Goal: Transaction & Acquisition: Obtain resource

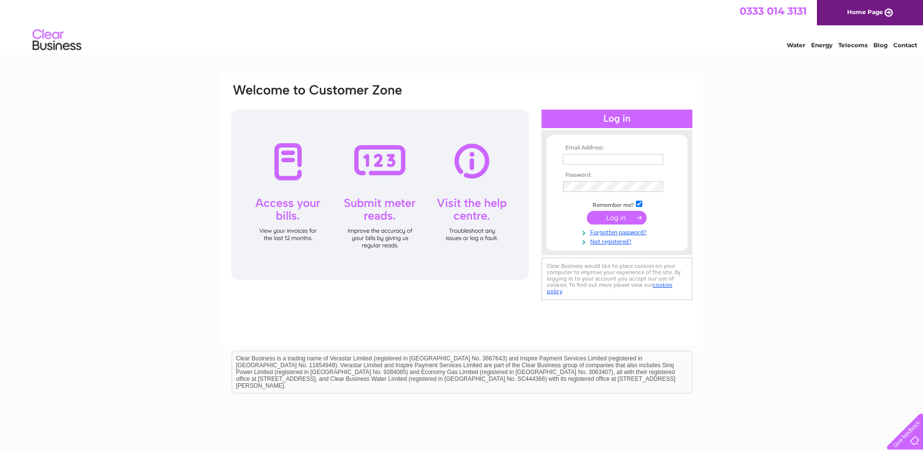
type input "leanne@wsdunsire.com"
click at [614, 217] on input "submit" at bounding box center [617, 218] width 60 height 14
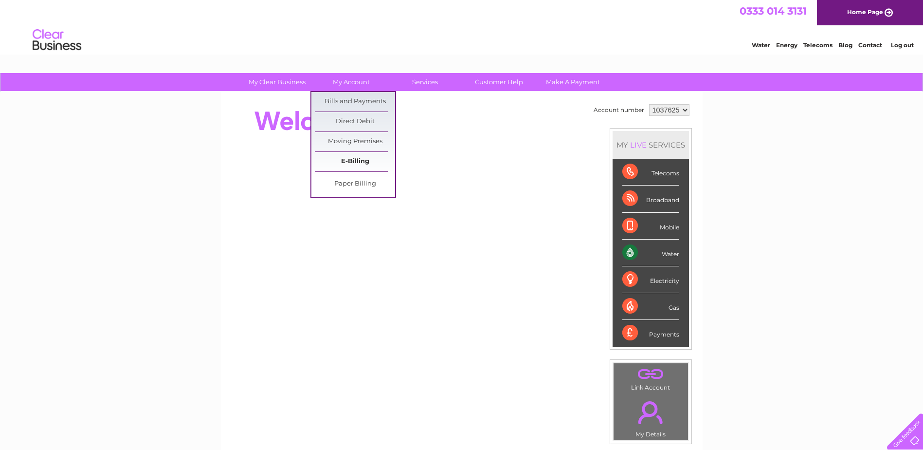
click at [348, 162] on link "E-Billing" at bounding box center [355, 161] width 80 height 19
click at [341, 182] on link "Paper Billing" at bounding box center [355, 183] width 80 height 19
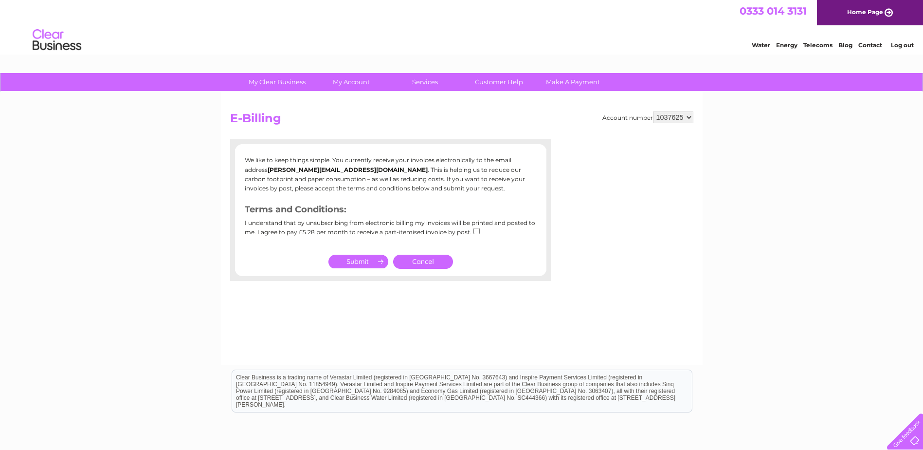
click at [360, 256] on input "submit" at bounding box center [358, 261] width 60 height 14
click at [436, 262] on link "Cancel" at bounding box center [423, 261] width 60 height 14
click at [423, 261] on link "Cancel" at bounding box center [423, 261] width 60 height 14
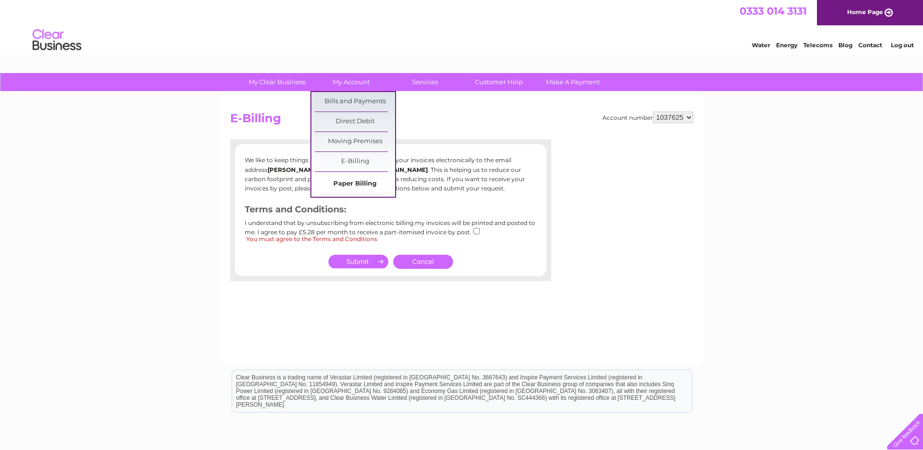
click at [350, 184] on link "Paper Billing" at bounding box center [355, 183] width 80 height 19
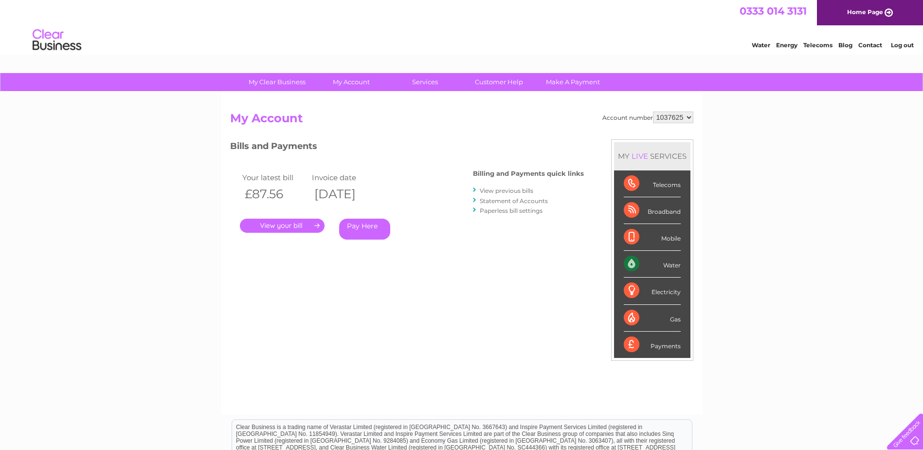
click at [296, 229] on link "." at bounding box center [282, 225] width 85 height 14
click at [289, 225] on link "." at bounding box center [282, 225] width 85 height 14
click at [270, 225] on link "." at bounding box center [282, 225] width 85 height 14
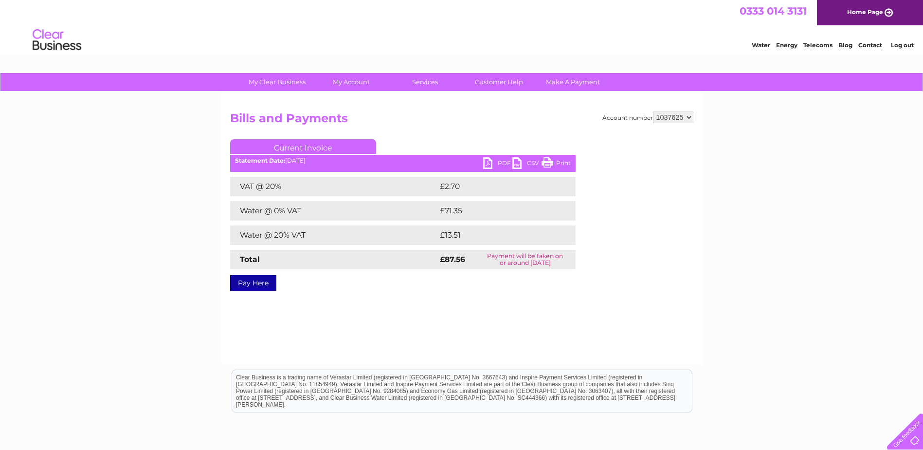
click at [494, 160] on link "PDF" at bounding box center [497, 164] width 29 height 14
